Goal: Information Seeking & Learning: Learn about a topic

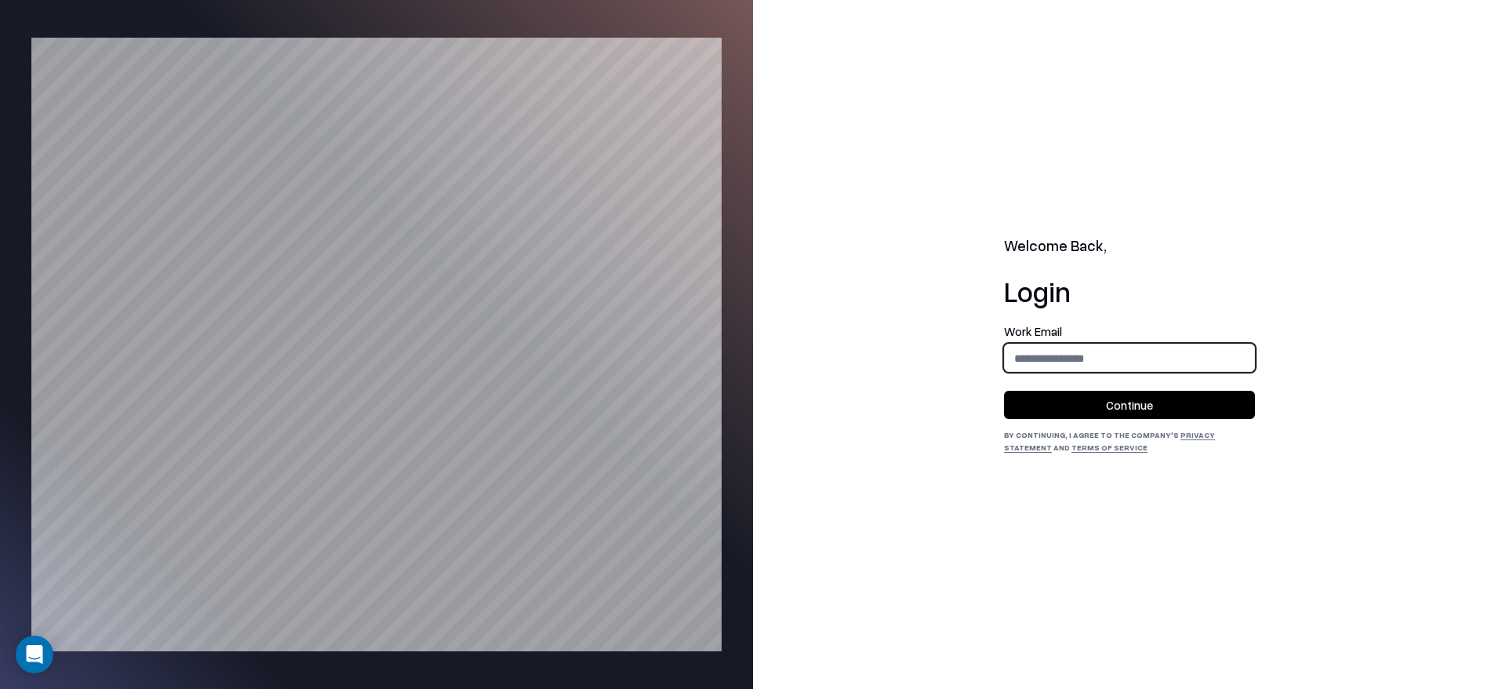
click at [1116, 347] on input "email" at bounding box center [1129, 358] width 249 height 29
type input "**********"
click at [1141, 394] on button "Continue" at bounding box center [1129, 405] width 251 height 28
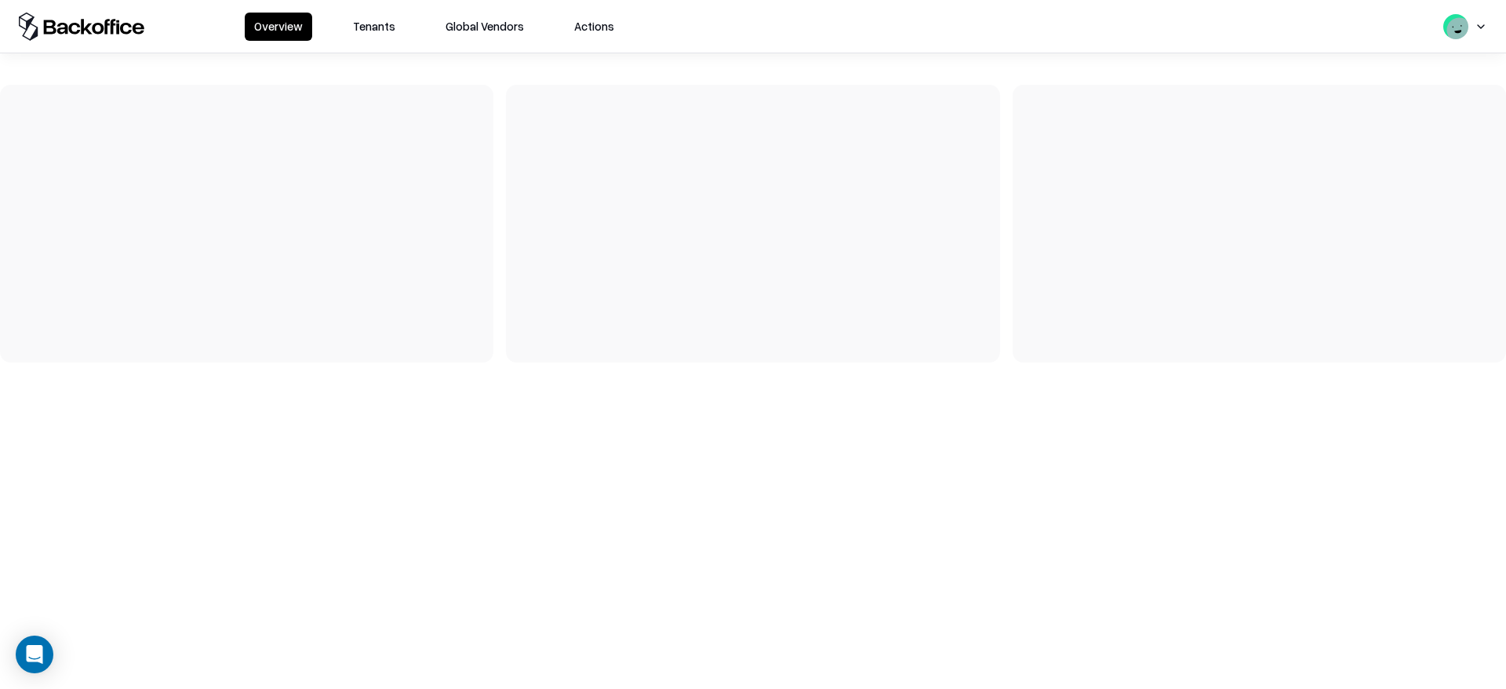
click at [371, 37] on button "Tenants" at bounding box center [374, 27] width 61 height 28
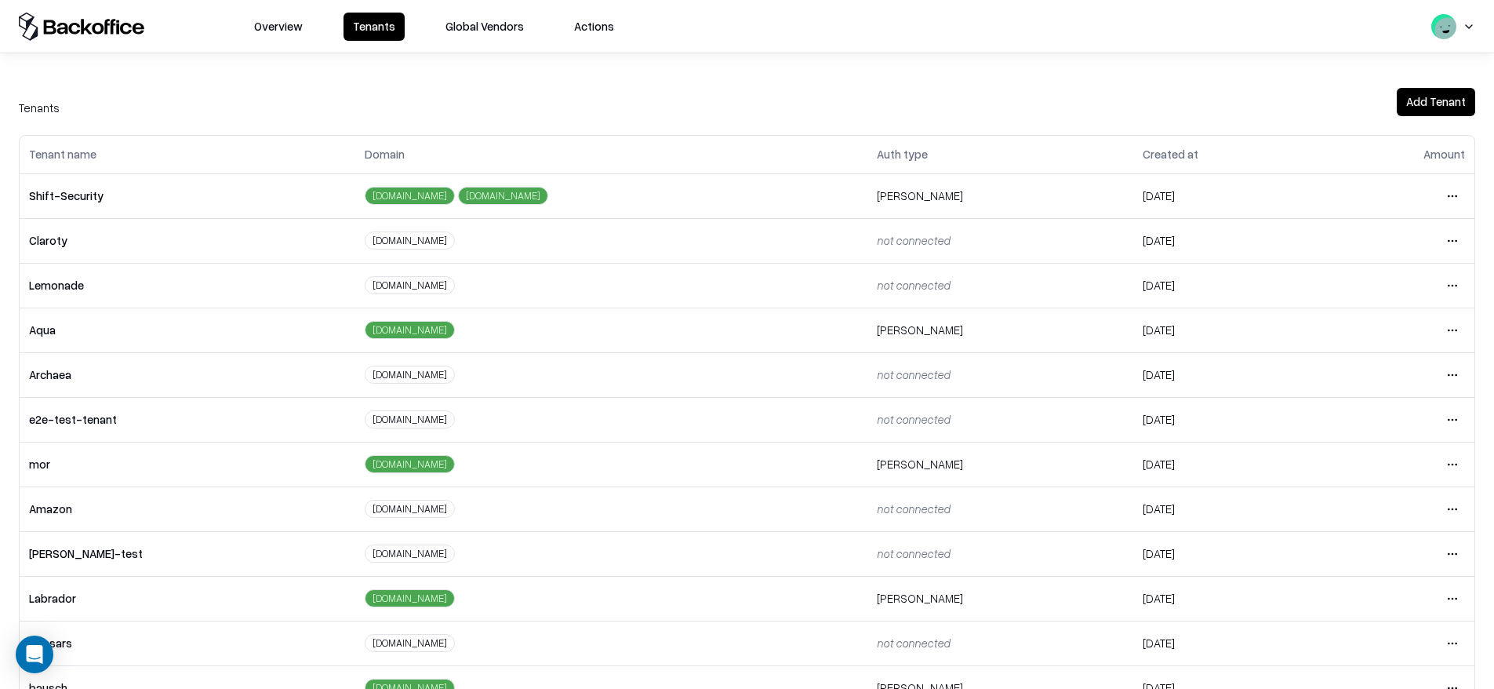
scroll to position [264, 0]
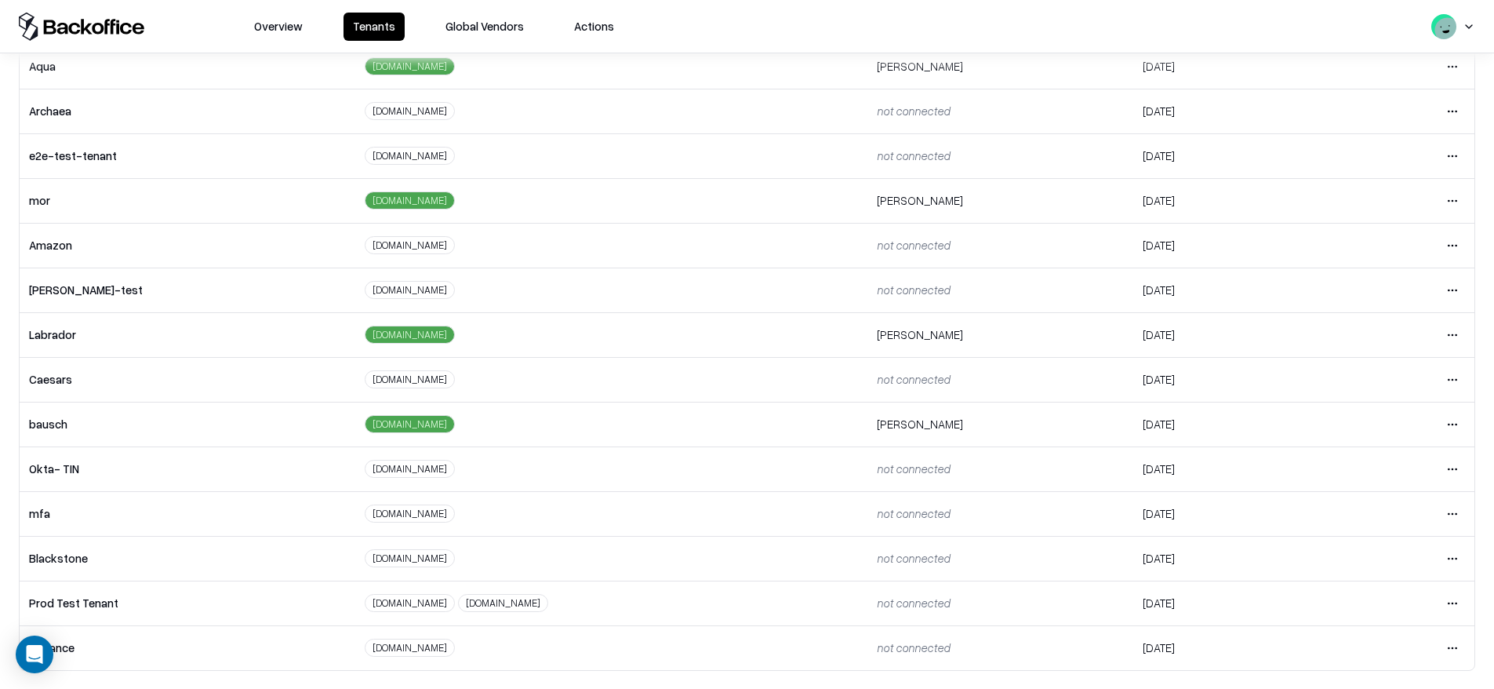
click at [1440, 380] on html "Overview Tenants Global Vendors Actions Tenants Add Tenant Tenant name Domain A…" at bounding box center [747, 344] width 1494 height 689
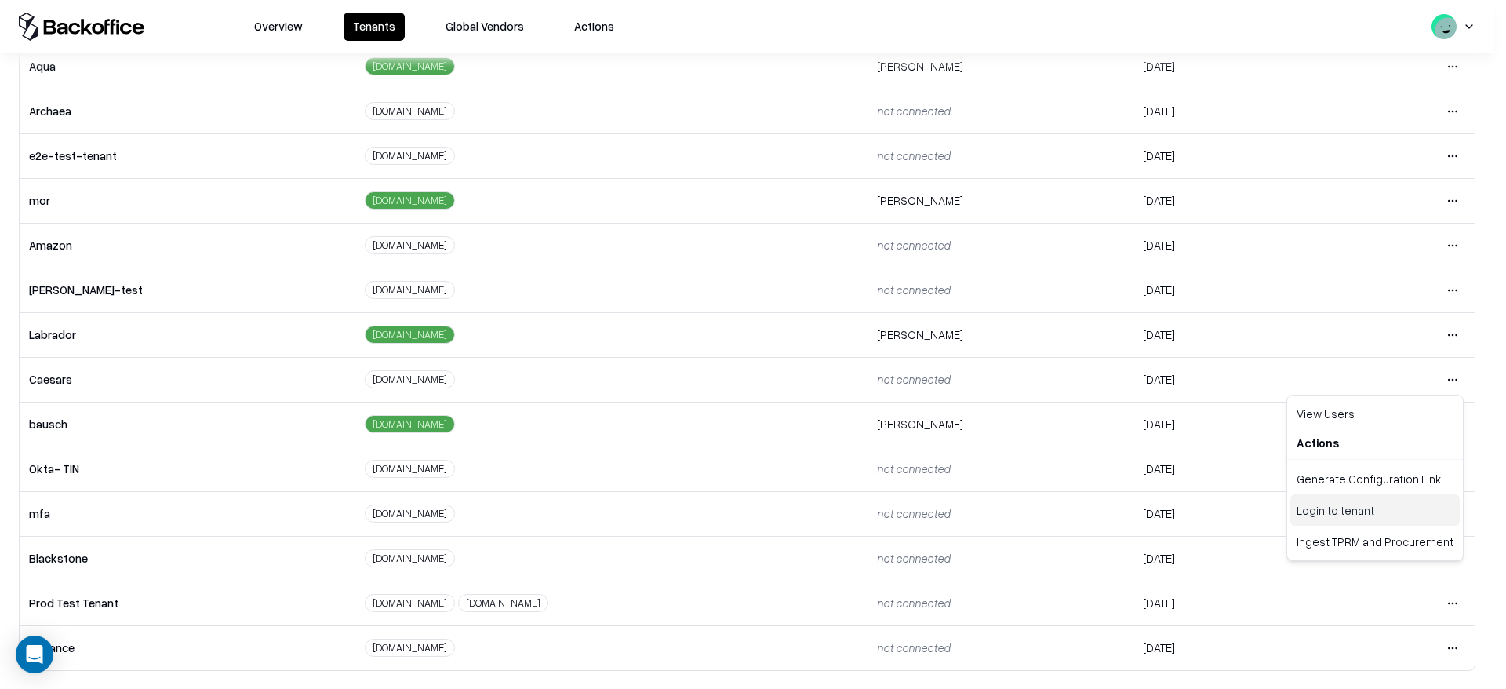
click at [1361, 511] on div "Login to tenant" at bounding box center [1375, 509] width 169 height 31
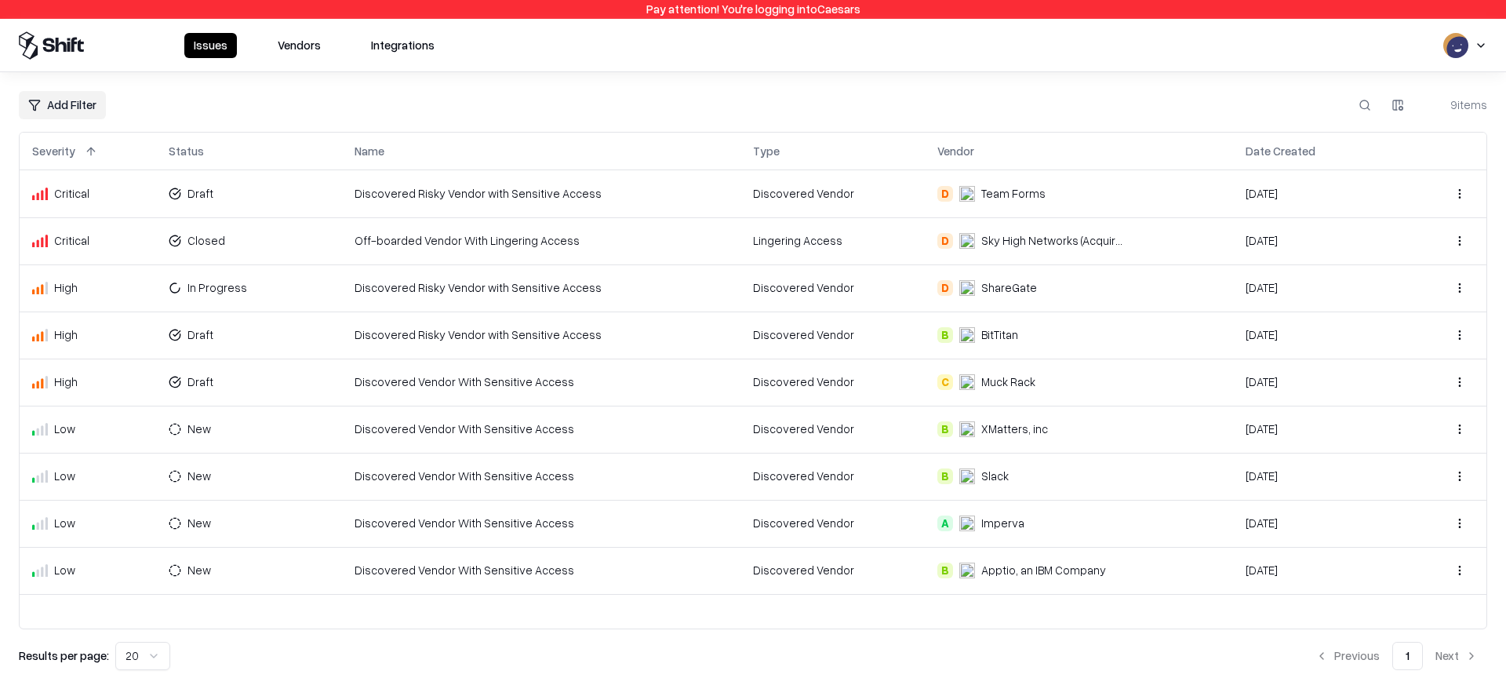
click at [298, 43] on button "Vendors" at bounding box center [299, 45] width 62 height 25
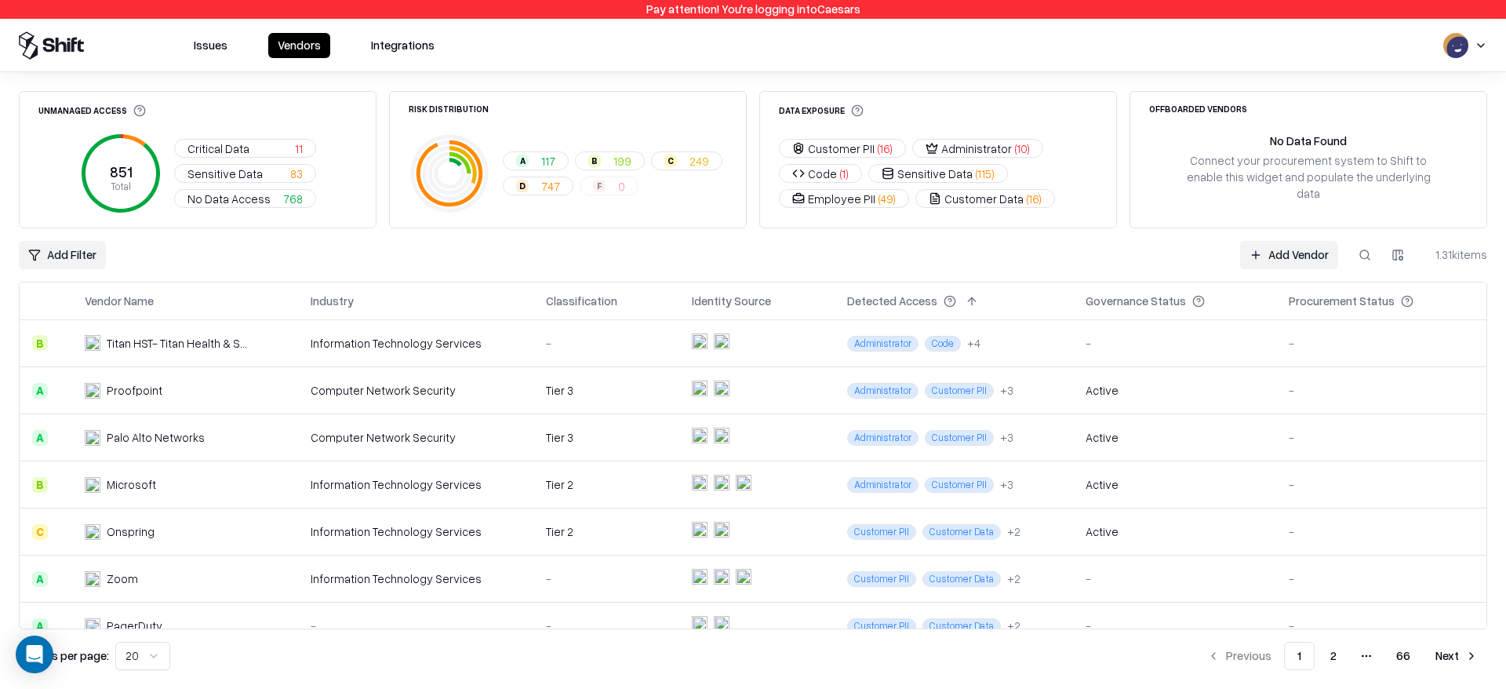
click at [350, 388] on div "Computer Network Security" at bounding box center [416, 390] width 210 height 16
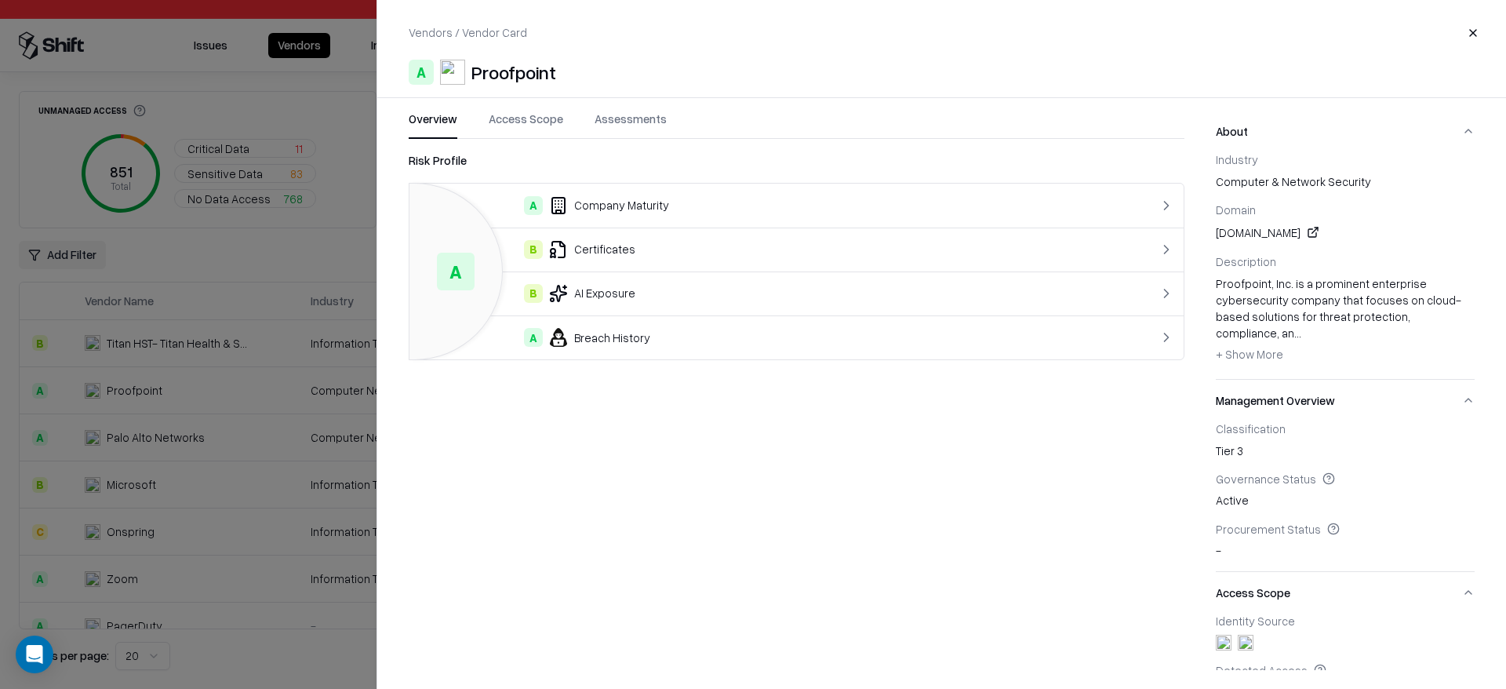
click at [532, 112] on button "Access Scope" at bounding box center [526, 125] width 75 height 28
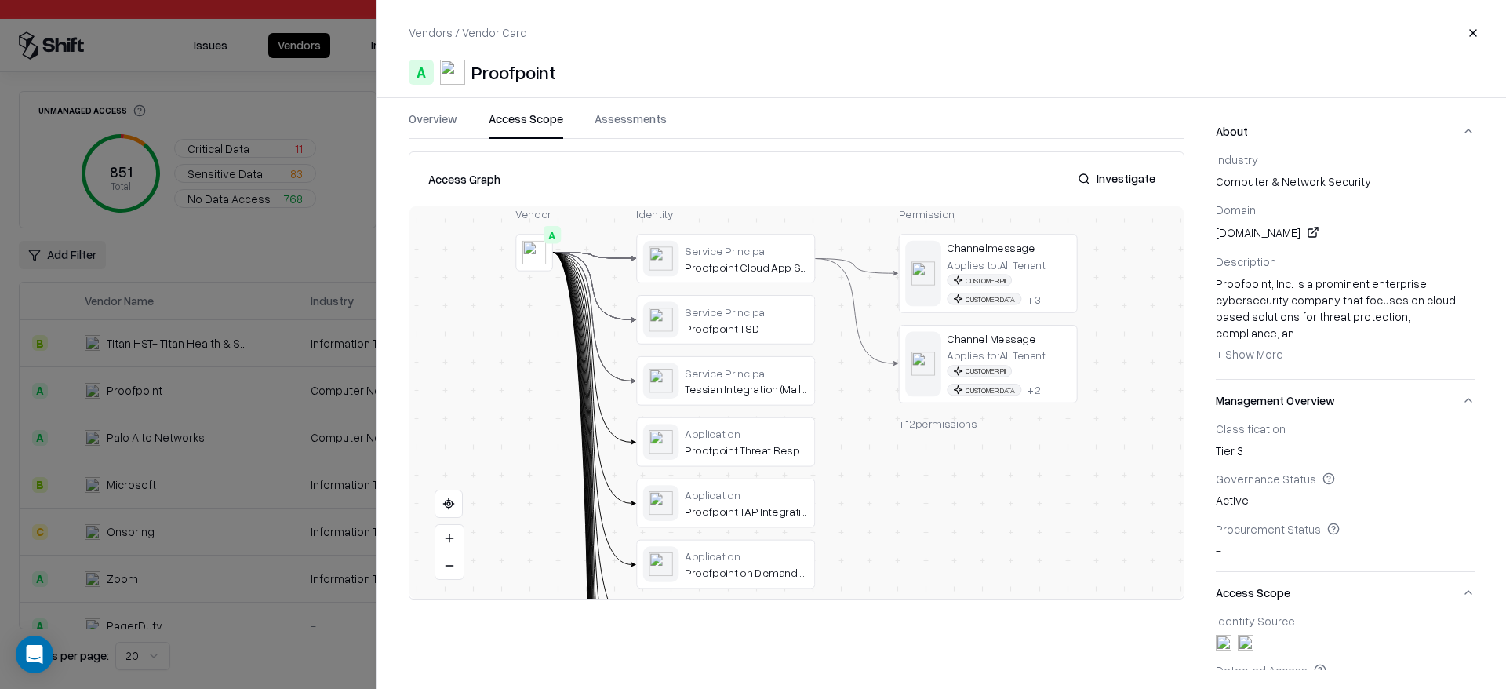
click at [0, 0] on button at bounding box center [0, 0] width 0 height 0
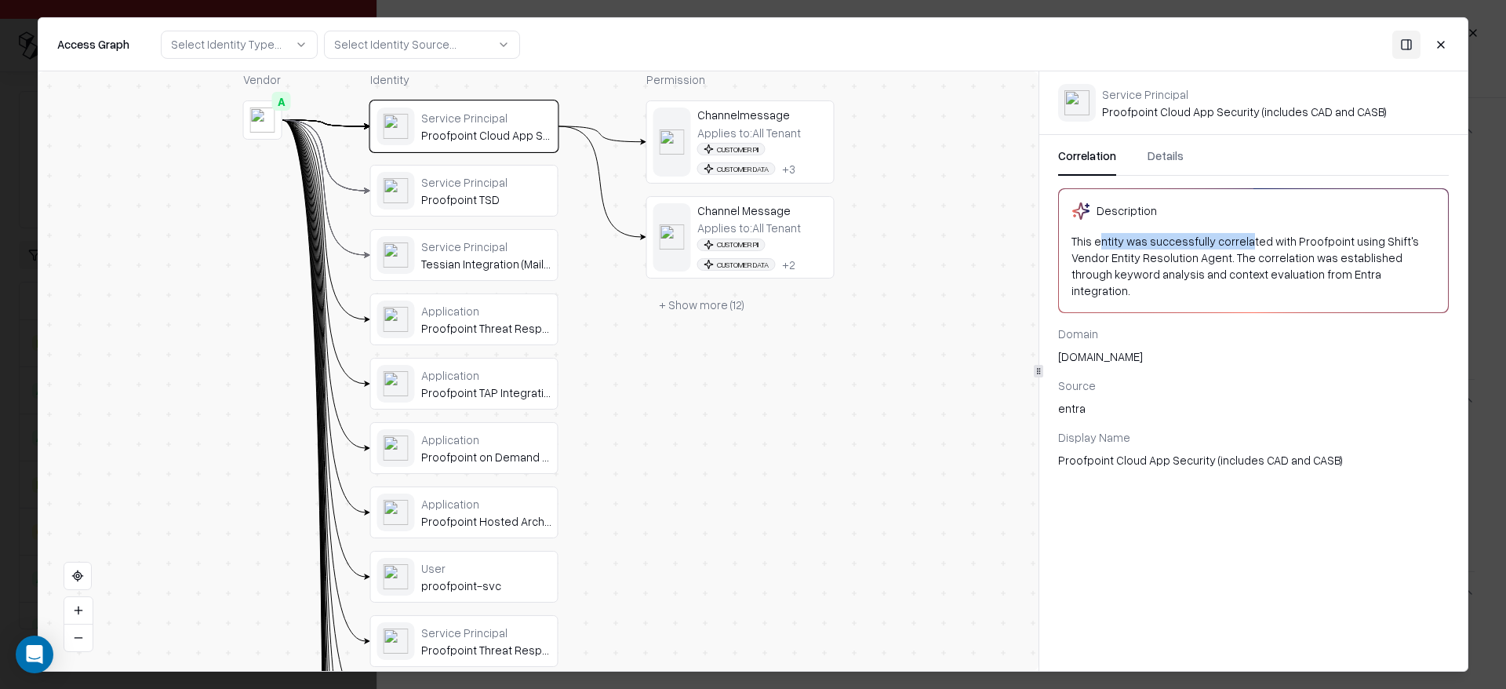
drag, startPoint x: 1101, startPoint y: 239, endPoint x: 1242, endPoint y: 248, distance: 140.7
click at [1242, 248] on div "This entity was successfully correlated with Proofpoint using Shift's Vendor En…" at bounding box center [1254, 266] width 364 height 67
drag, startPoint x: 1304, startPoint y: 249, endPoint x: 1343, endPoint y: 246, distance: 39.4
click at [1343, 246] on div "This entity was successfully correlated with Proofpoint using Shift's Vendor En…" at bounding box center [1254, 266] width 364 height 67
drag, startPoint x: 1205, startPoint y: 253, endPoint x: 1385, endPoint y: 256, distance: 180.5
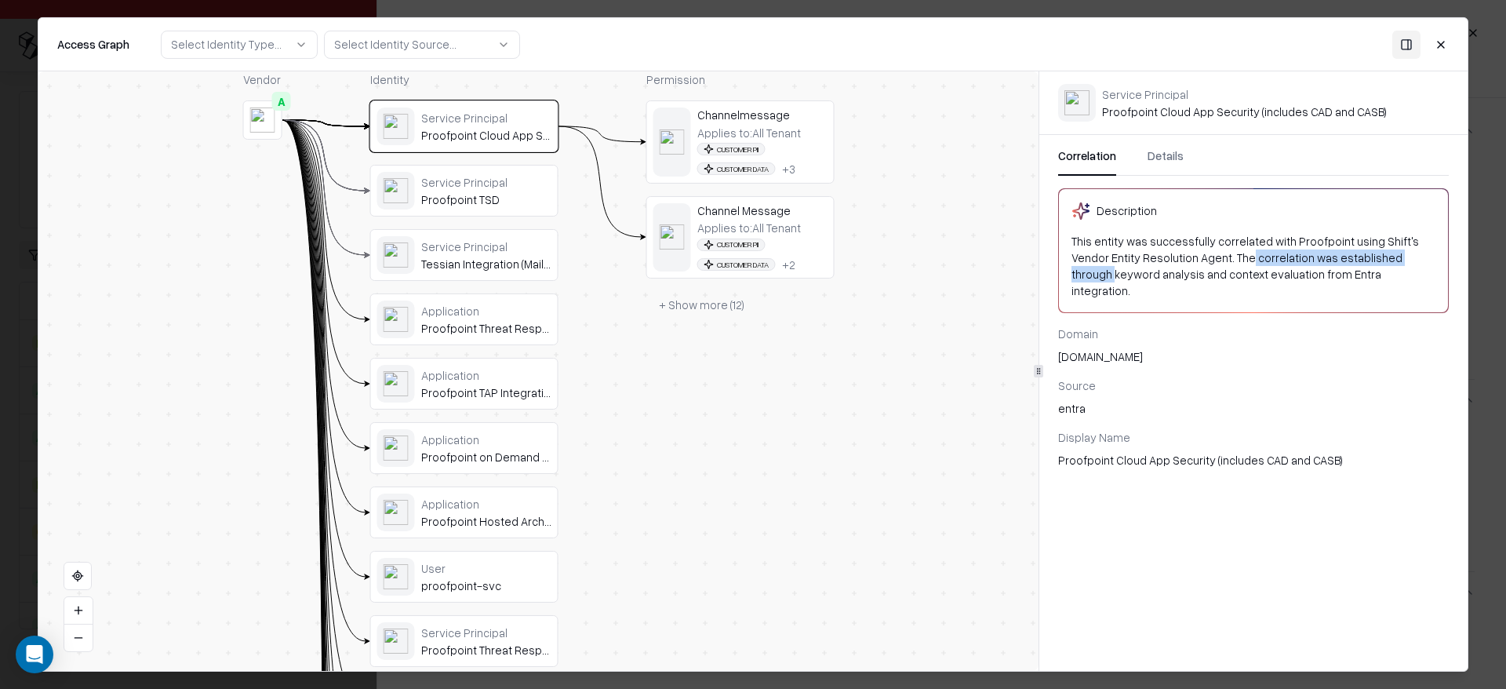
click at [1385, 256] on div "This entity was successfully correlated with Proofpoint using Shift's Vendor En…" at bounding box center [1254, 266] width 364 height 67
drag, startPoint x: 1400, startPoint y: 257, endPoint x: 1329, endPoint y: 282, distance: 75.7
click at [1329, 282] on div "This entity was successfully correlated with Proofpoint using Shift's Vendor En…" at bounding box center [1254, 266] width 364 height 67
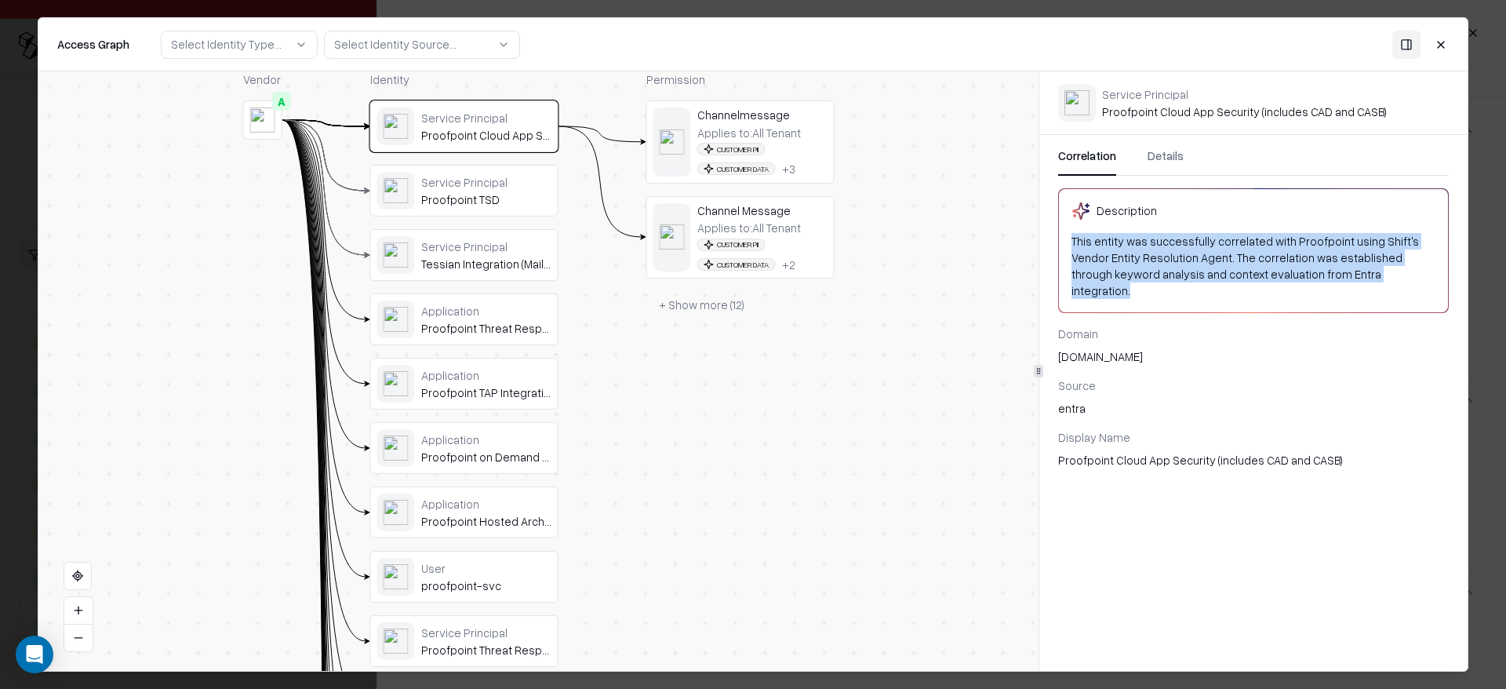
drag, startPoint x: 1332, startPoint y: 279, endPoint x: 1109, endPoint y: 229, distance: 228.4
click at [1109, 229] on div "Description This entity was successfully correlated with Proofpoint using Shift…" at bounding box center [1253, 250] width 389 height 123
click at [1200, 284] on div "Description This entity was successfully correlated with Proofpoint using Shift…" at bounding box center [1253, 250] width 389 height 123
